Goal: Information Seeking & Learning: Learn about a topic

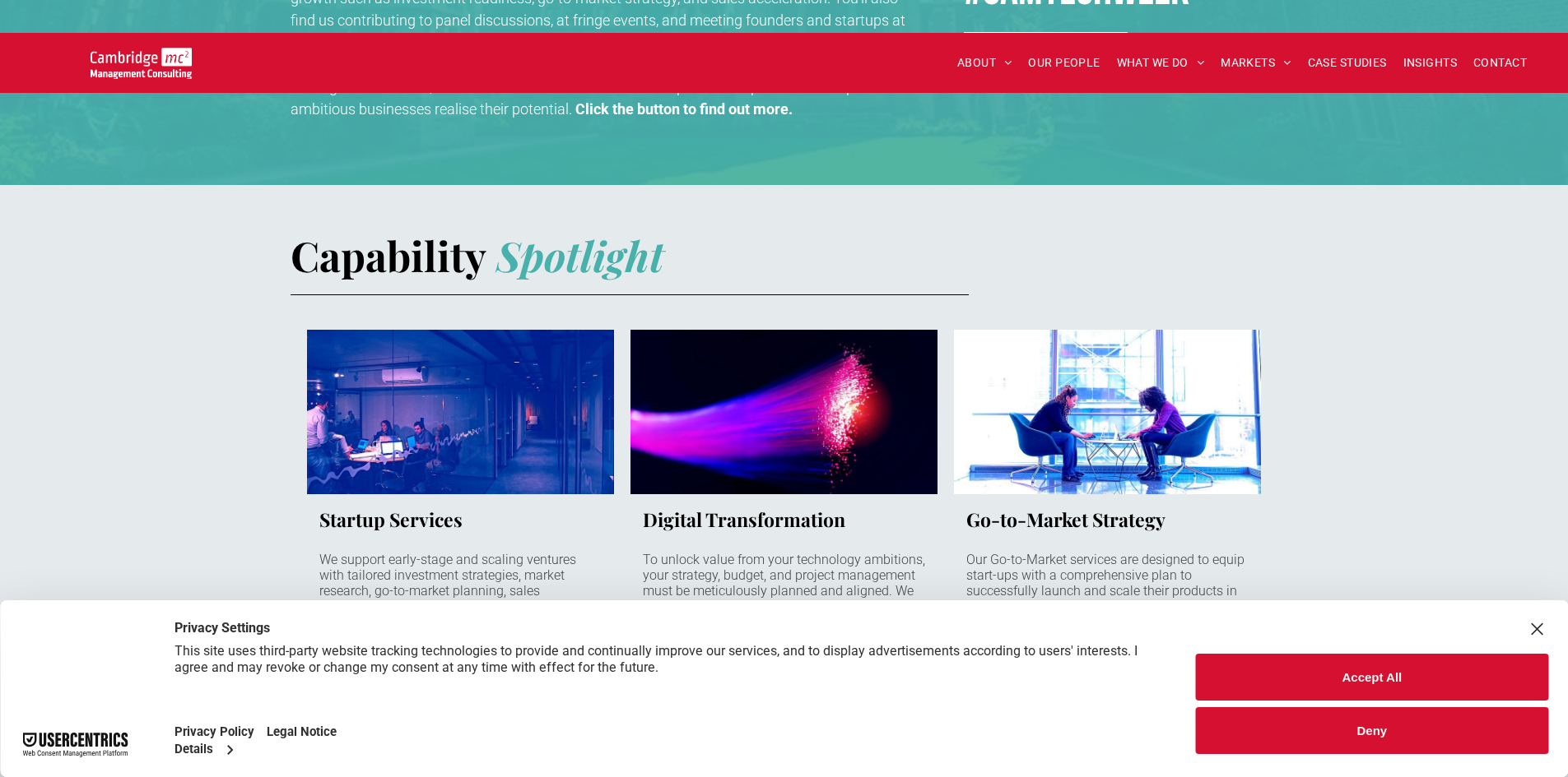
scroll to position [988, 0]
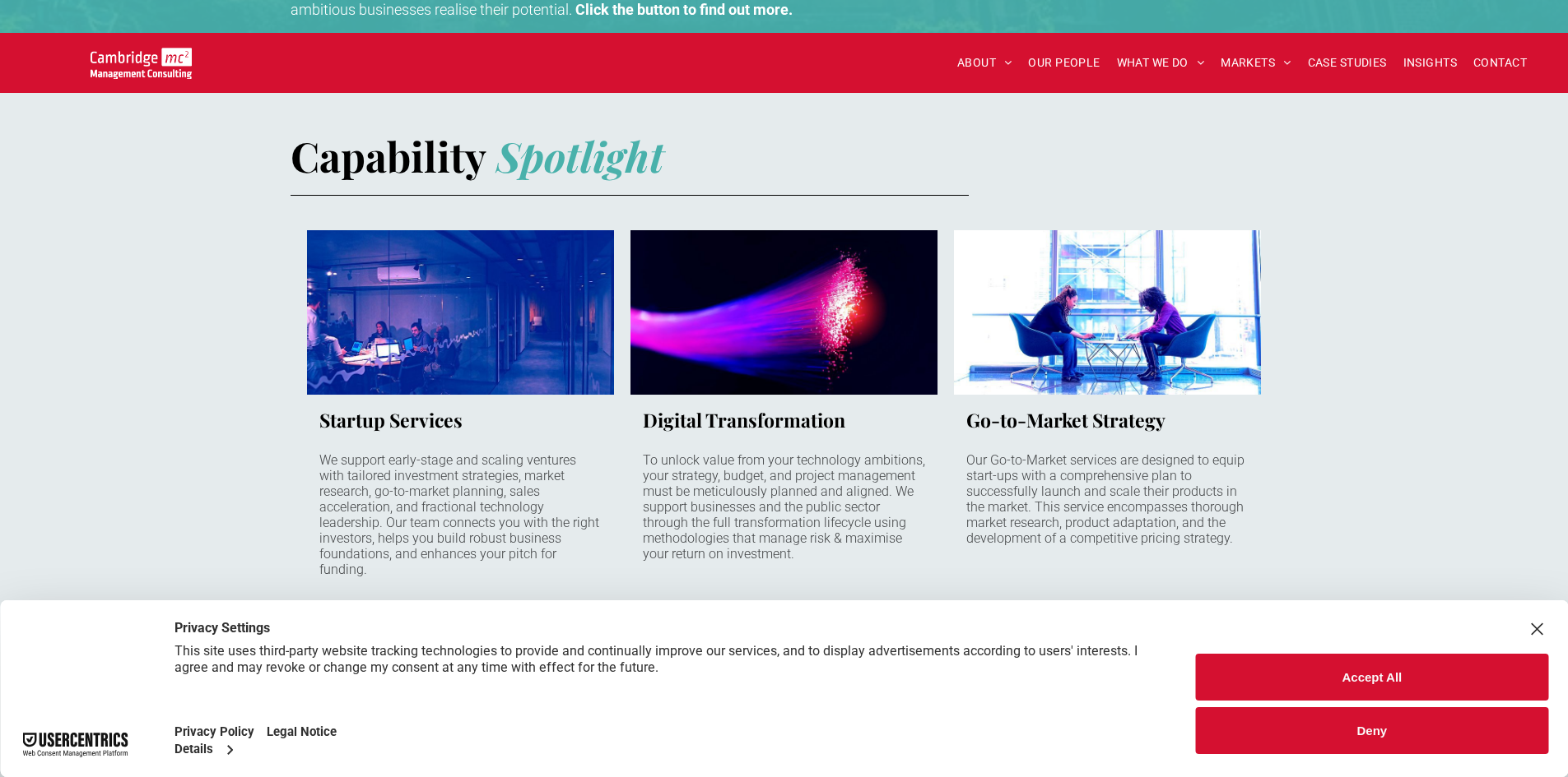
click at [416, 309] on link "Late night office behind glass with people working on laptops" at bounding box center [460, 313] width 326 height 174
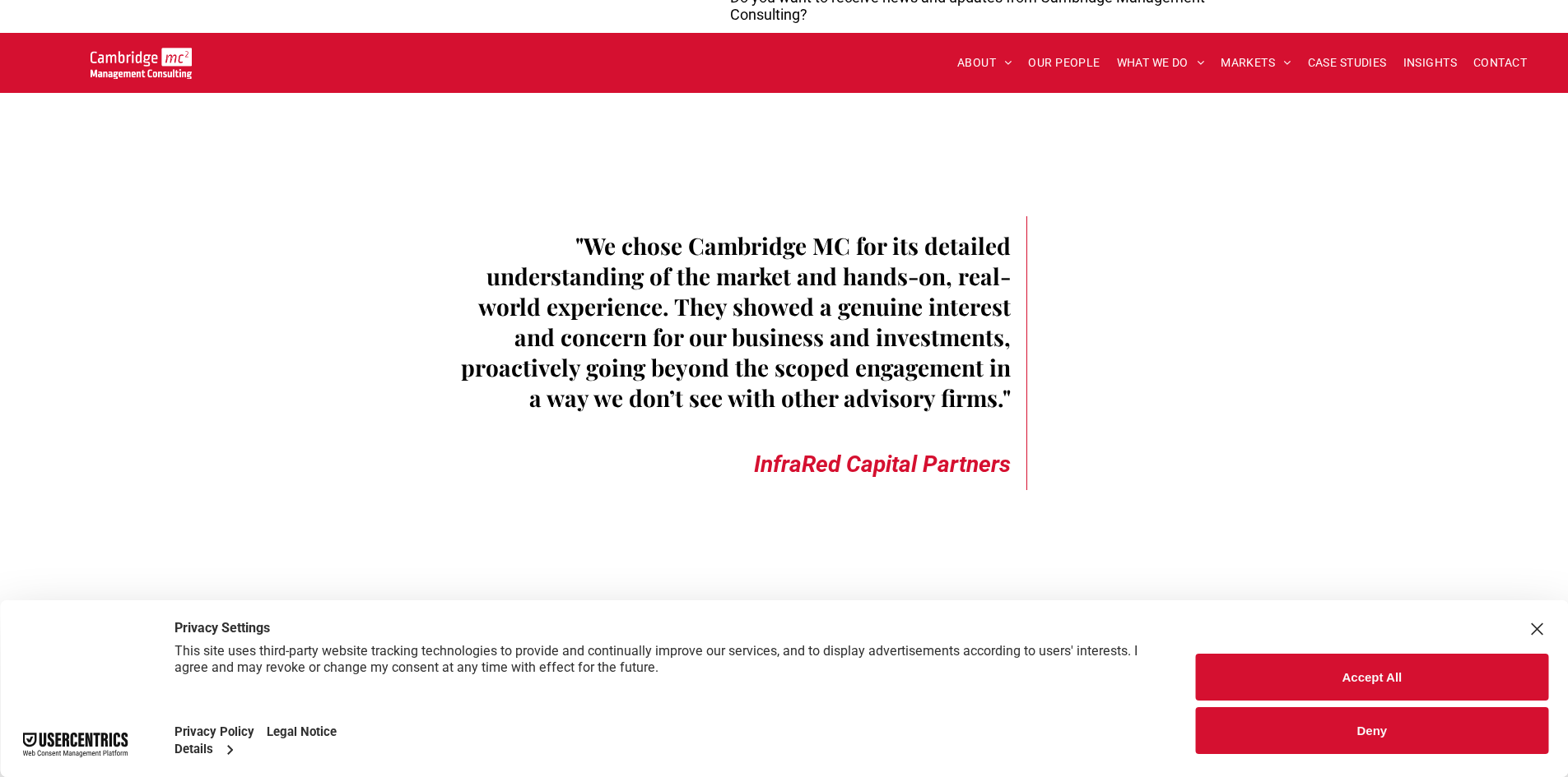
scroll to position [3126, 0]
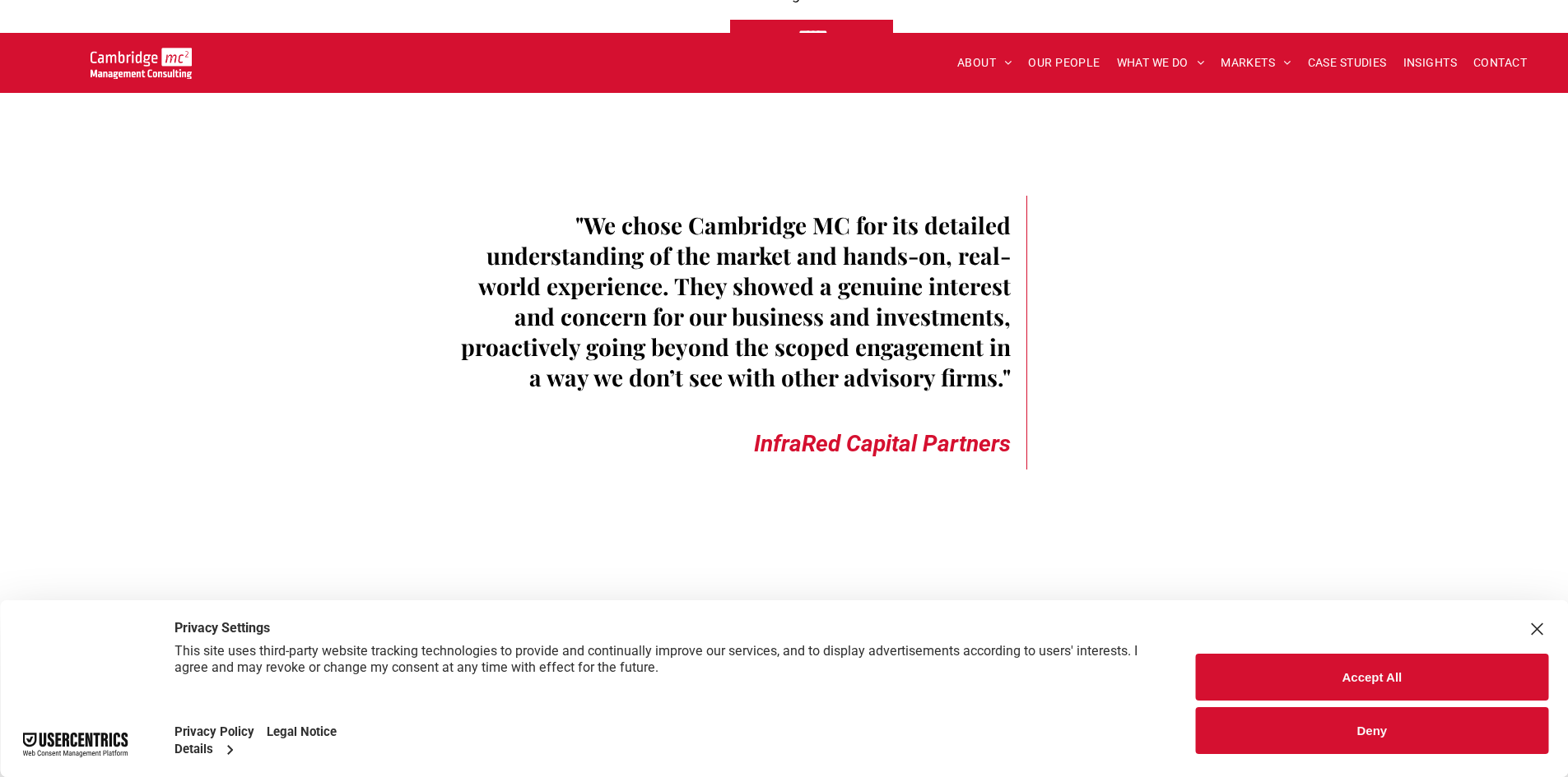
click at [1312, 726] on button "Deny" at bounding box center [1372, 731] width 352 height 47
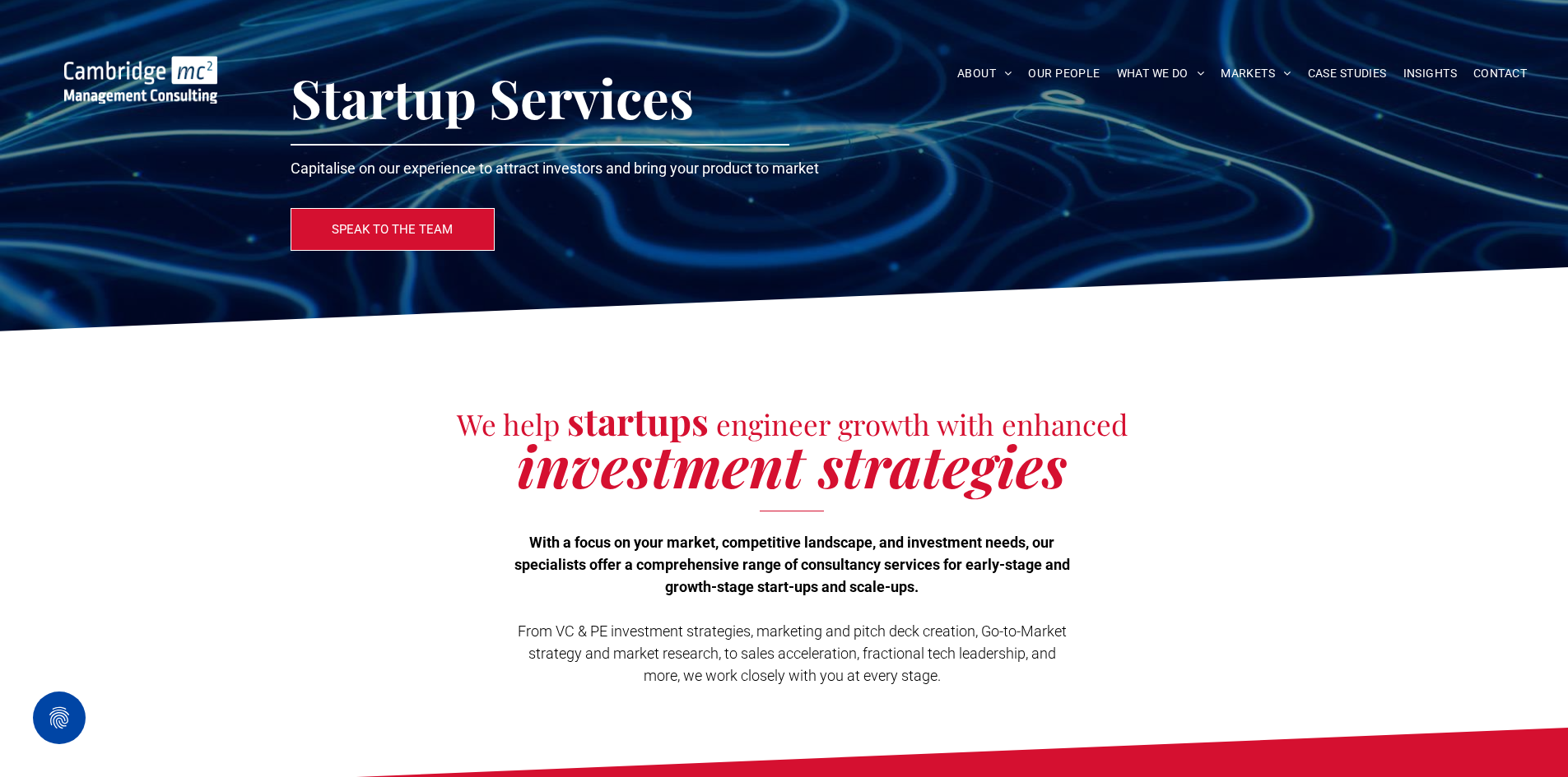
scroll to position [0, 0]
